Goal: Transaction & Acquisition: Purchase product/service

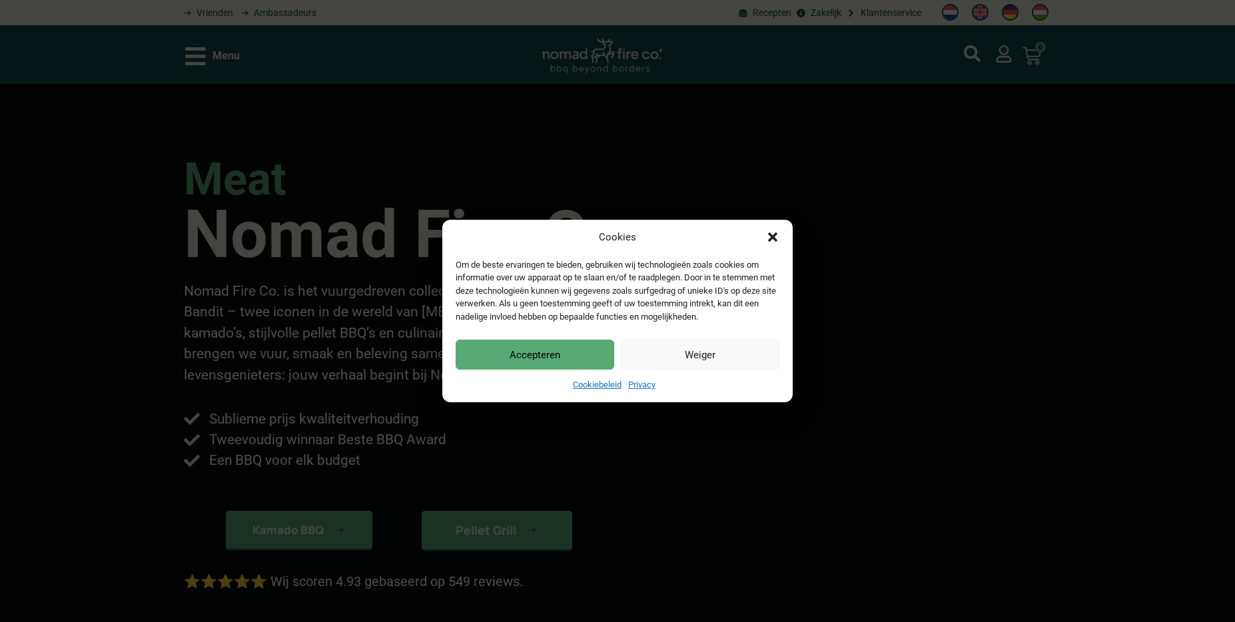
click at [504, 356] on button "Accepteren" at bounding box center [535, 355] width 159 height 30
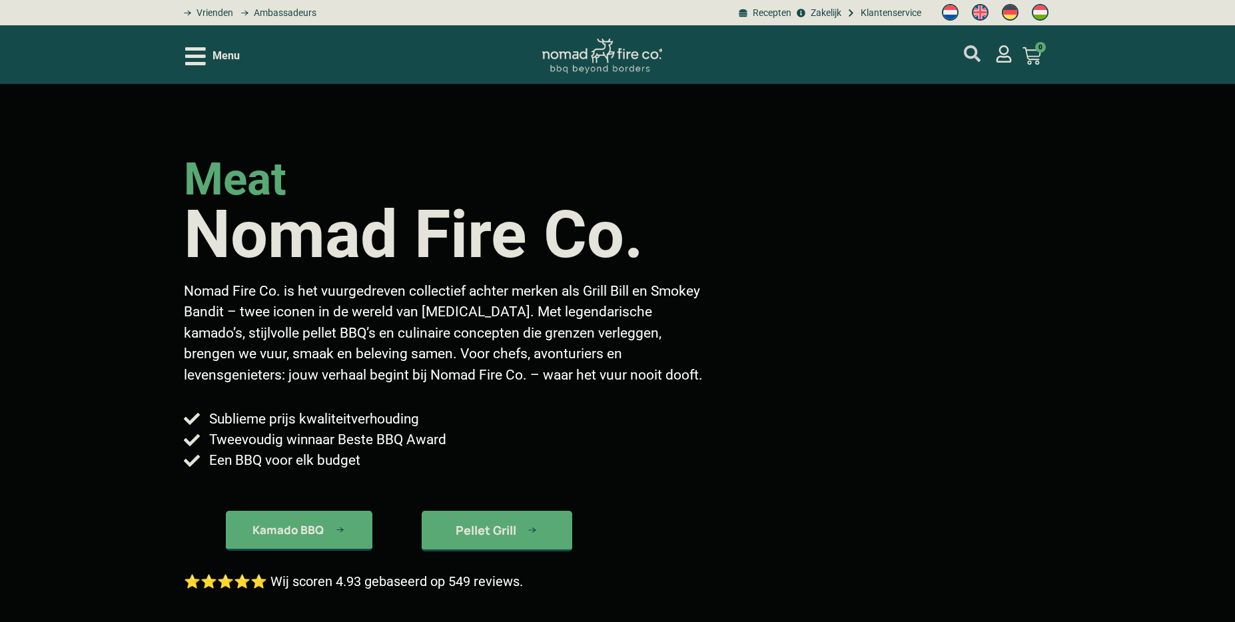
click at [965, 57] on icon "mijn account" at bounding box center [972, 53] width 17 height 17
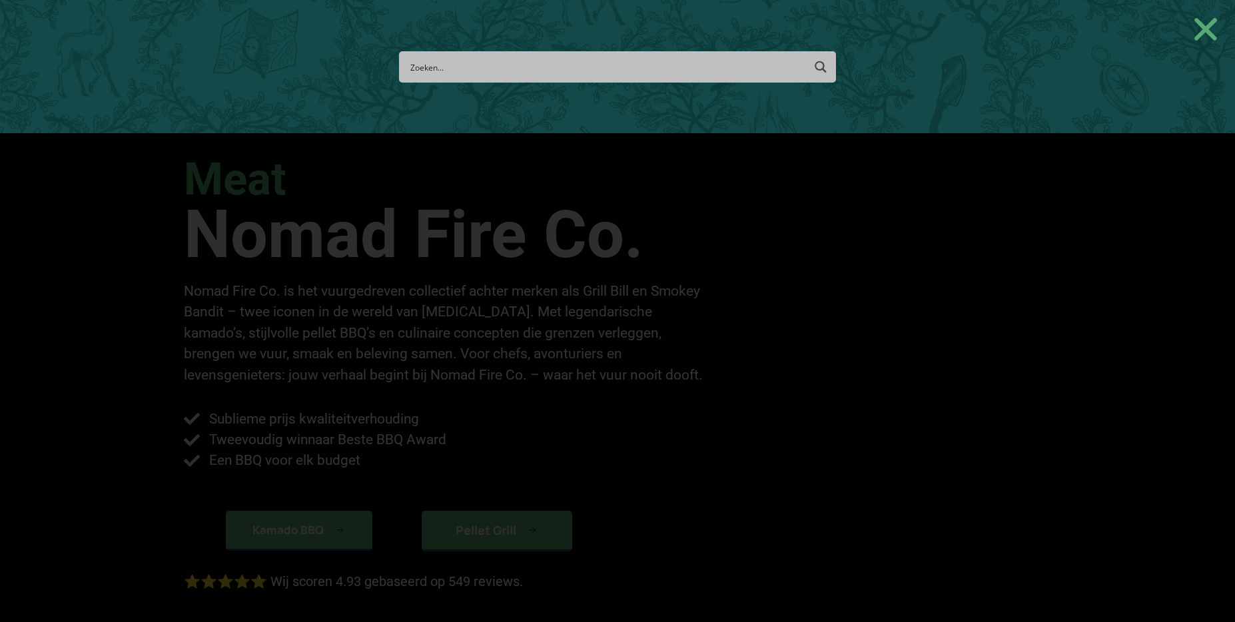
click at [448, 67] on input "Search input" at bounding box center [606, 67] width 392 height 25
type input "or"
type input "organizer"
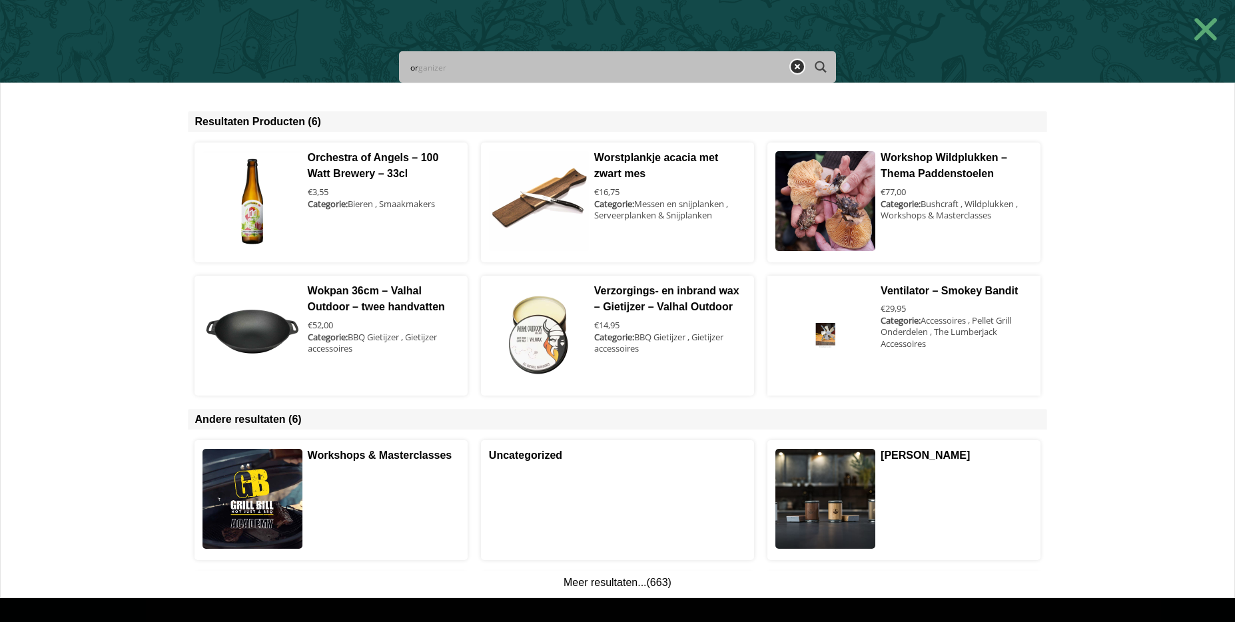
click at [453, 71] on input "or" at bounding box center [594, 67] width 369 height 25
click at [456, 69] on input "or" at bounding box center [594, 67] width 369 height 25
type input "org"
type input "orga"
type input "organizer"
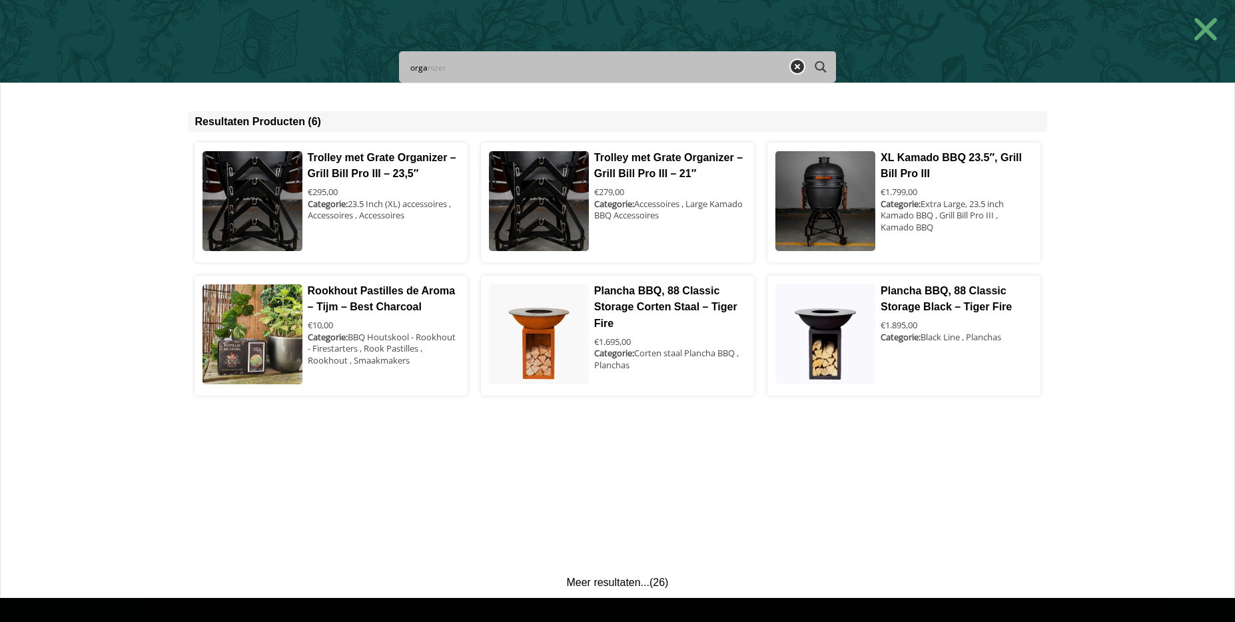
click at [822, 65] on icon "Search magnifier button" at bounding box center [820, 66] width 15 height 23
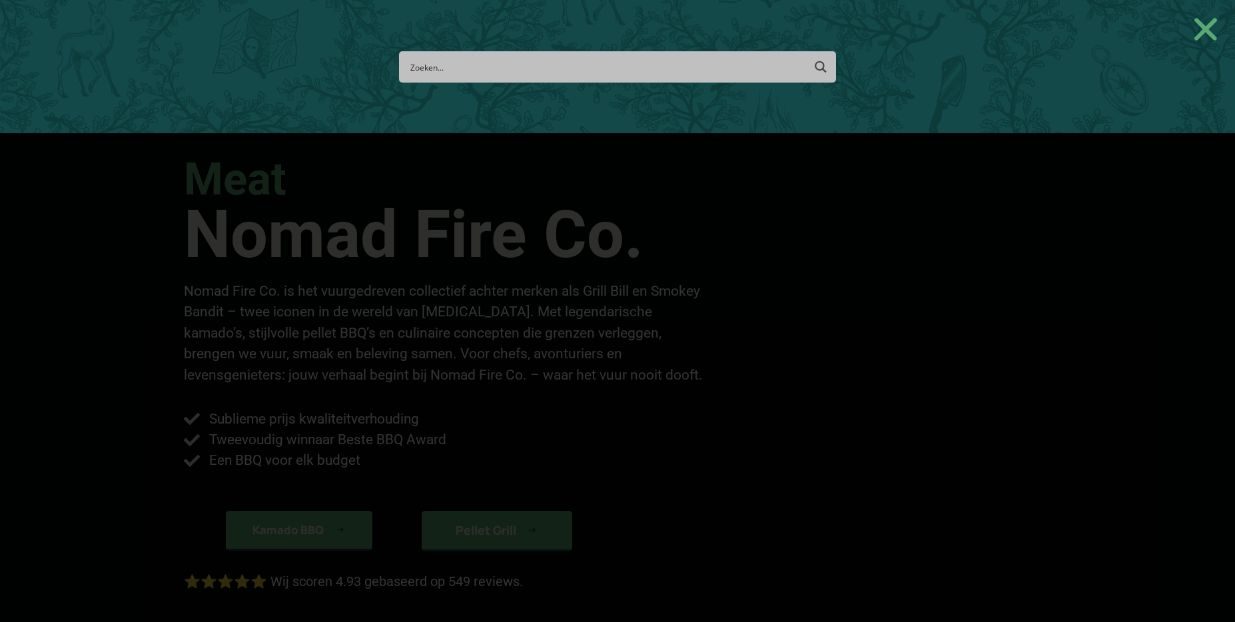
paste input "Grate Organizer"
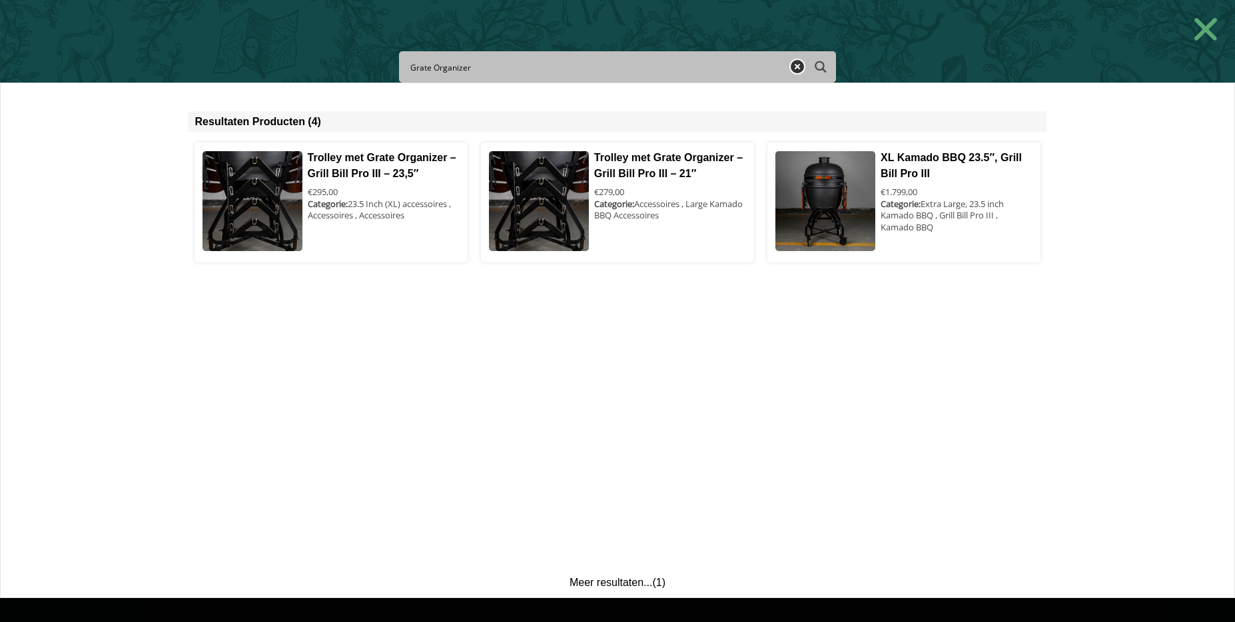
type input "Grate Organizer"
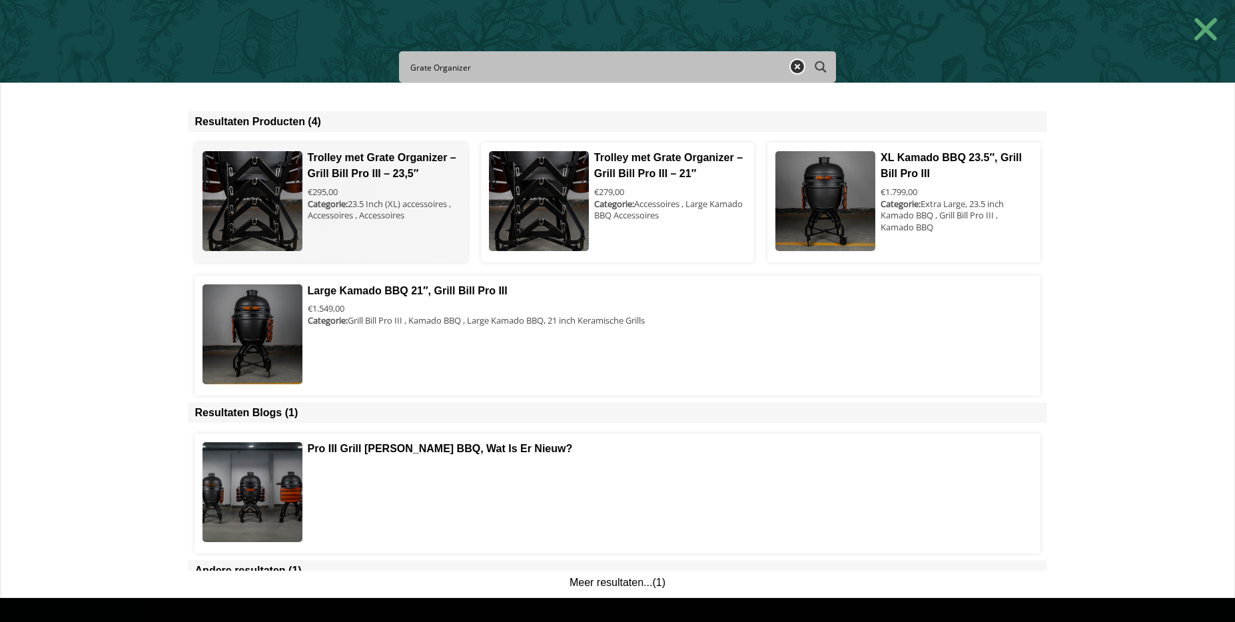
click at [274, 203] on span at bounding box center [331, 203] width 272 height 120
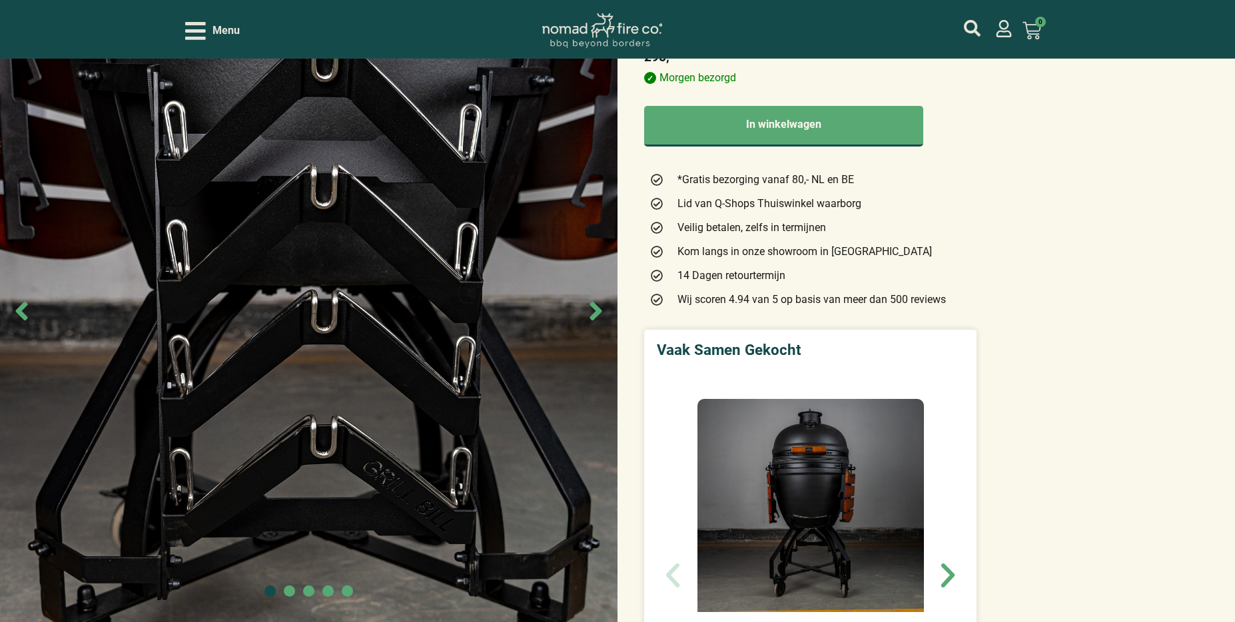
scroll to position [184, 0]
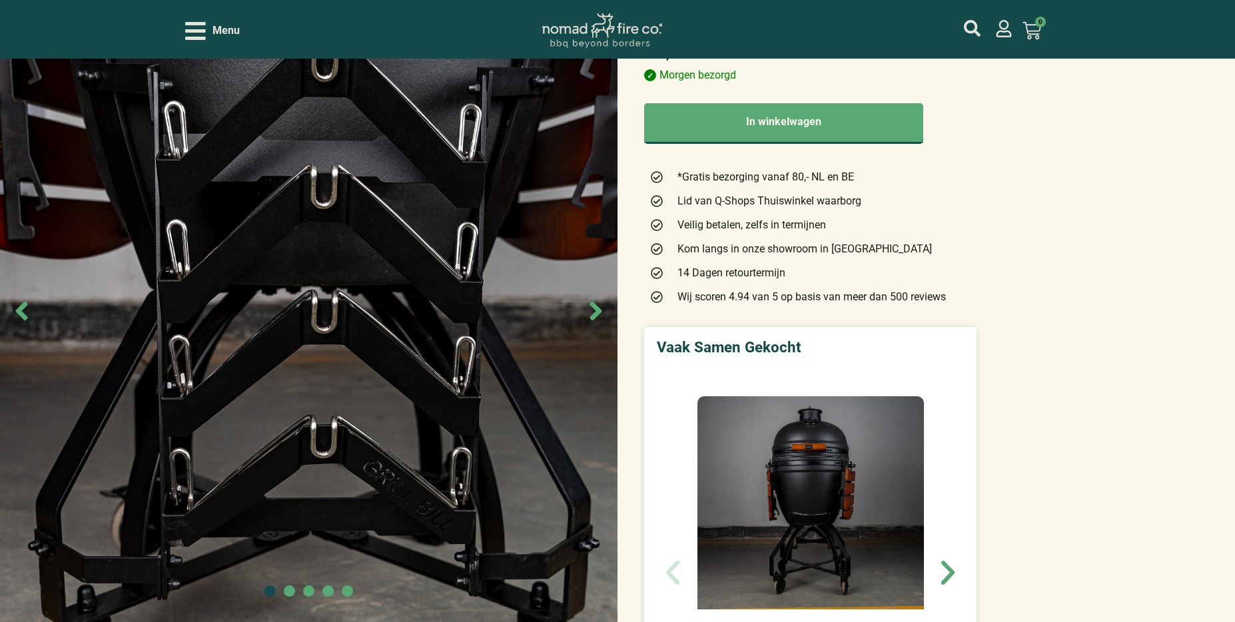
click at [598, 318] on icon "Next slide" at bounding box center [596, 311] width 30 height 30
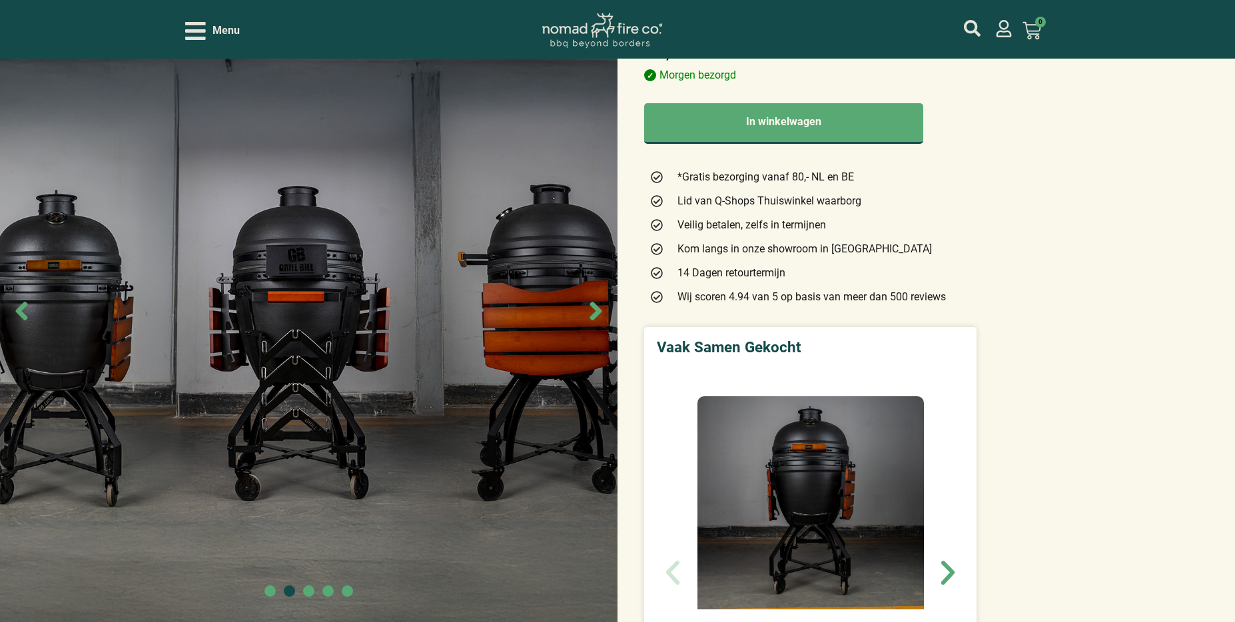
click at [598, 318] on icon "Next slide" at bounding box center [596, 311] width 30 height 30
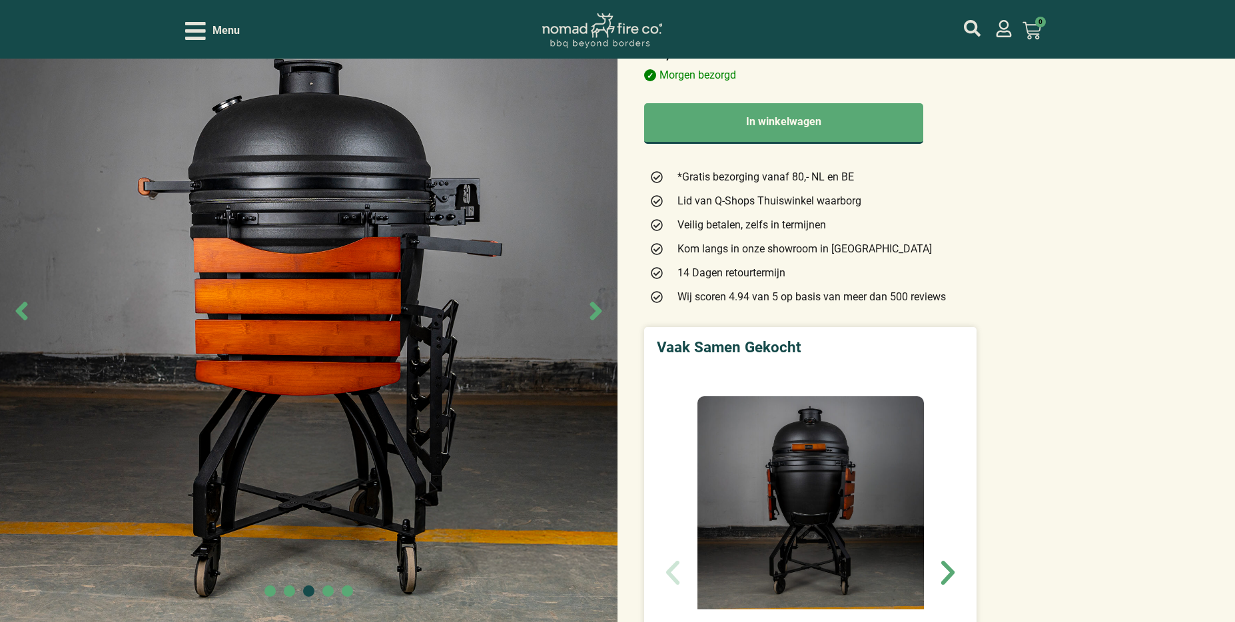
click at [598, 318] on icon "Next slide" at bounding box center [596, 311] width 30 height 30
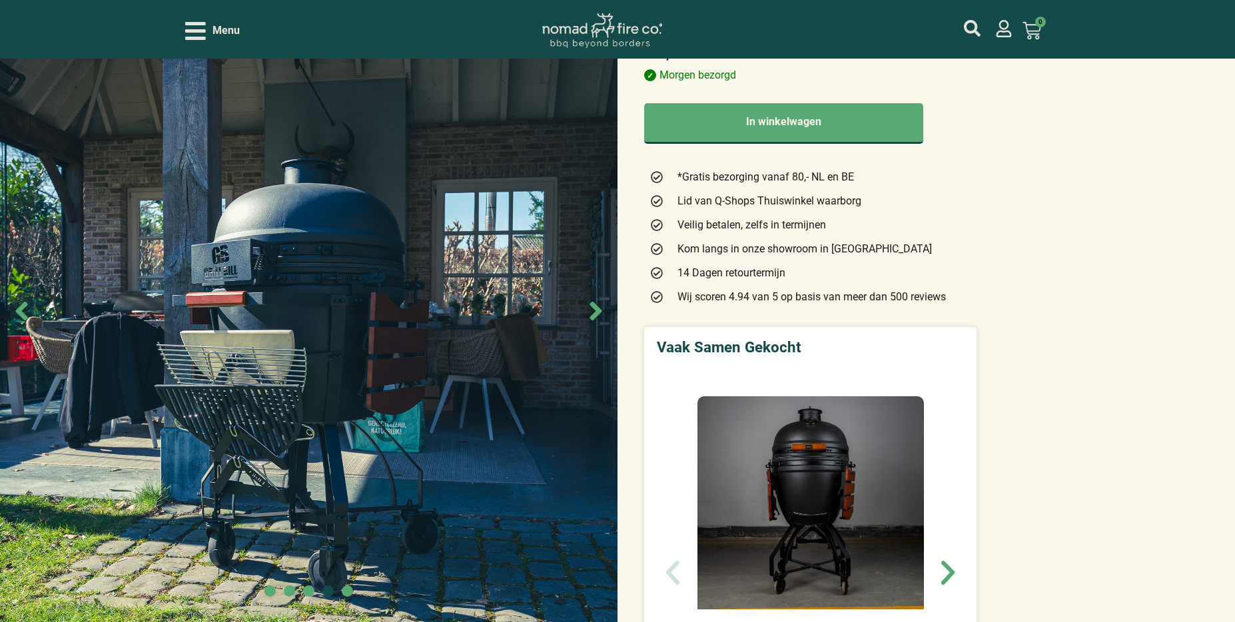
click at [598, 318] on icon "Next slide" at bounding box center [596, 311] width 30 height 30
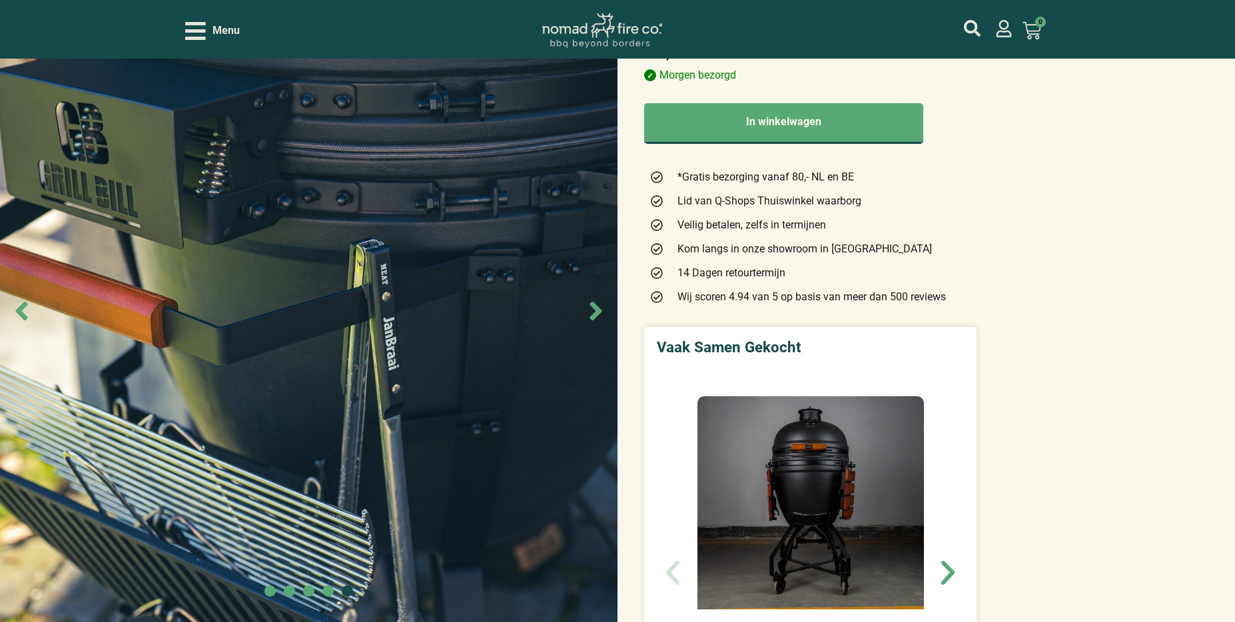
click at [598, 318] on icon "Next slide" at bounding box center [596, 311] width 30 height 30
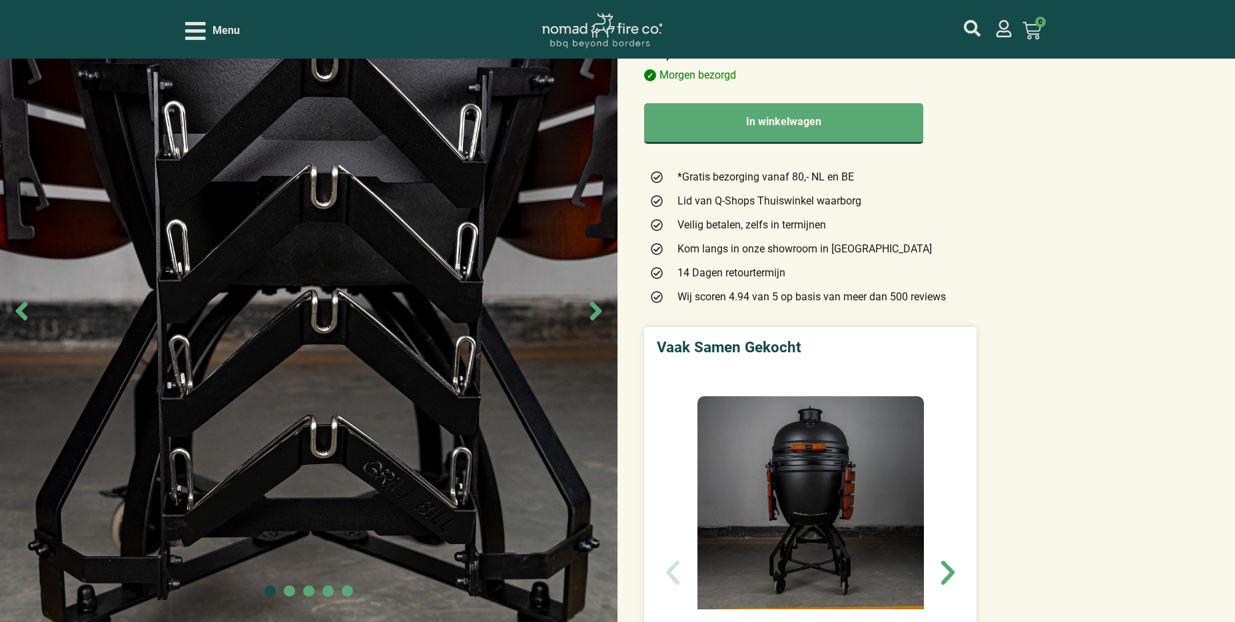
click at [598, 318] on icon "Next slide" at bounding box center [596, 311] width 30 height 30
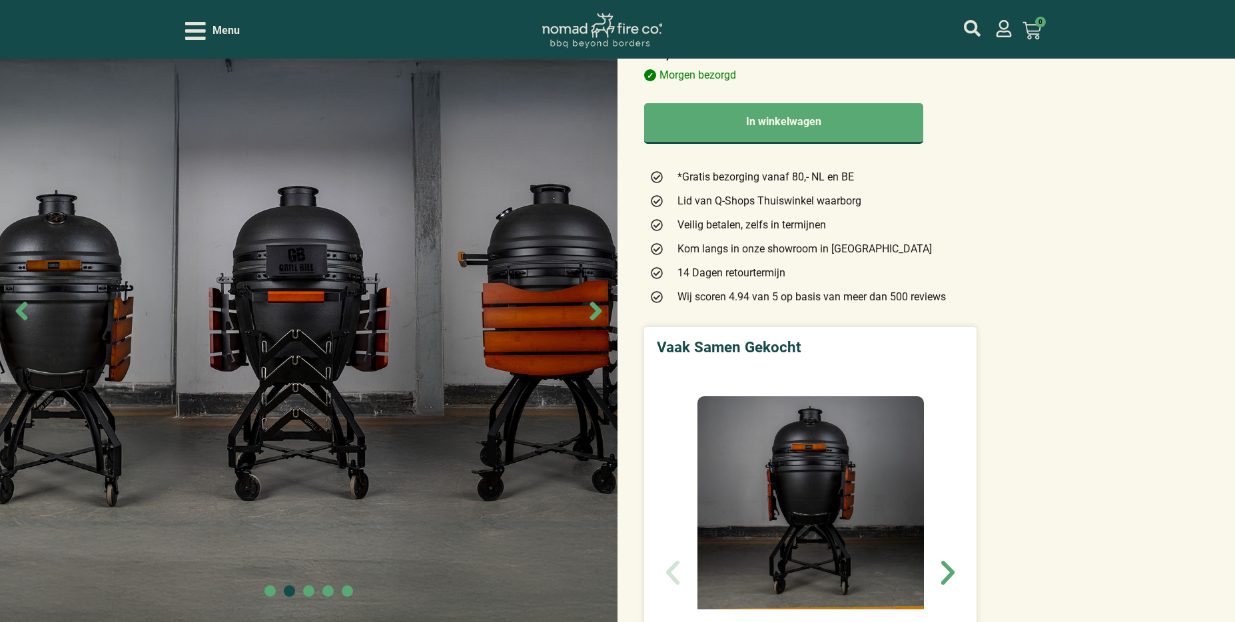
click at [598, 318] on icon "Next slide" at bounding box center [596, 311] width 30 height 30
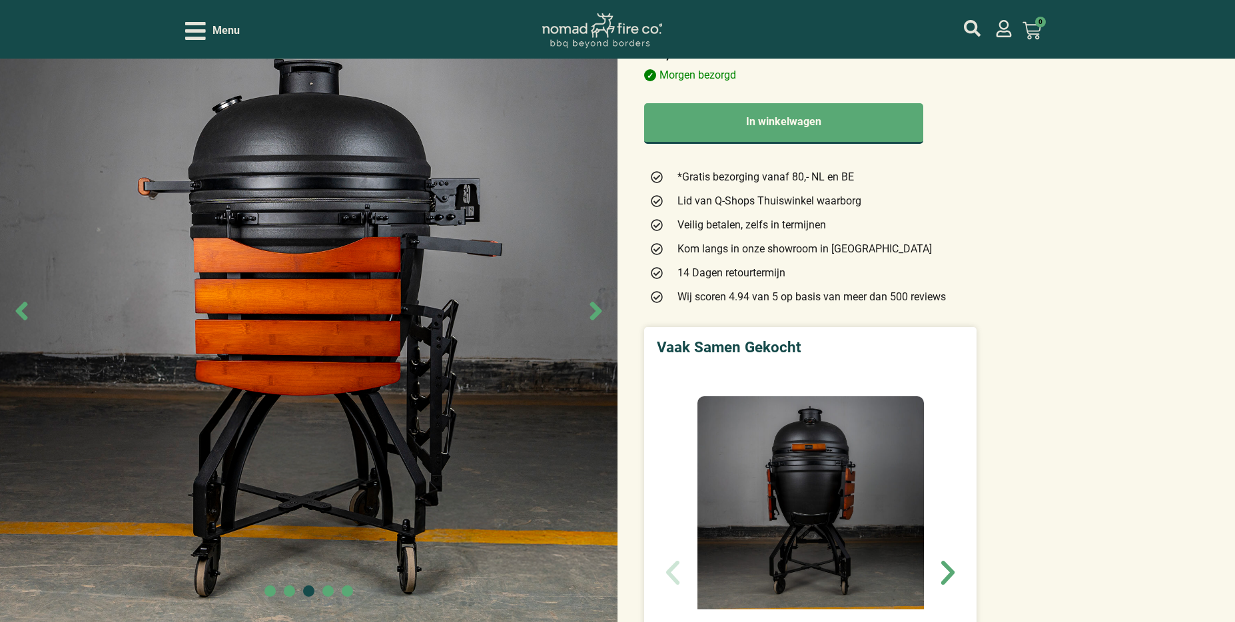
click at [598, 318] on icon "Next slide" at bounding box center [596, 311] width 30 height 30
